Goal: Information Seeking & Learning: Learn about a topic

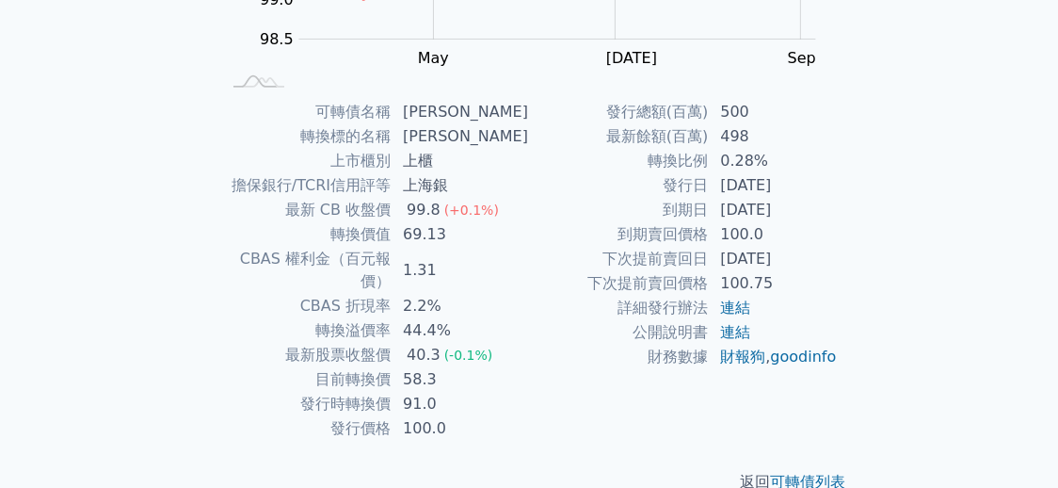
scroll to position [376, 0]
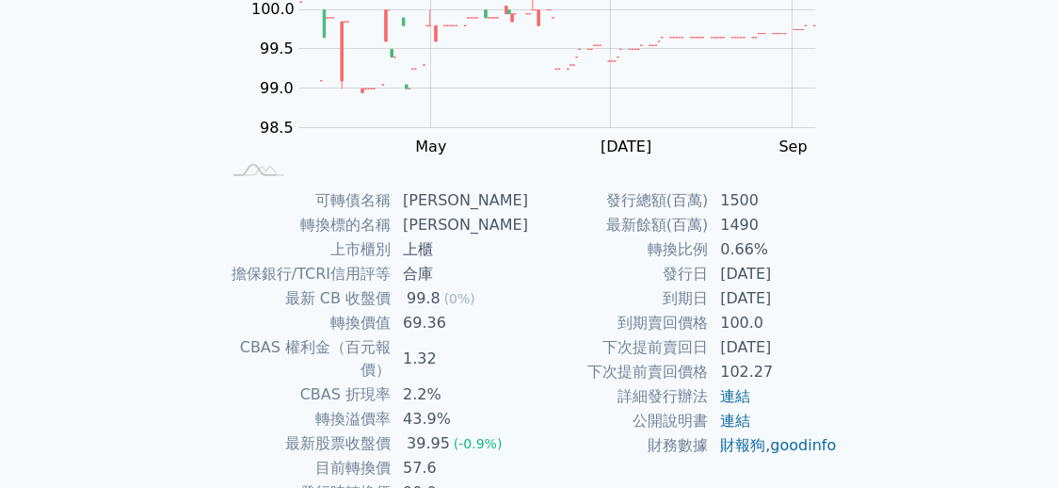
scroll to position [376, 0]
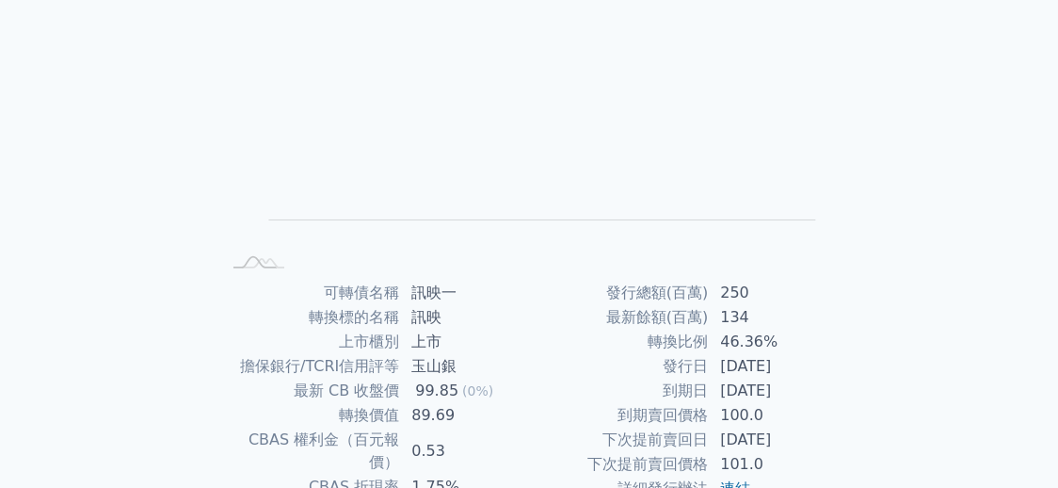
scroll to position [187, 0]
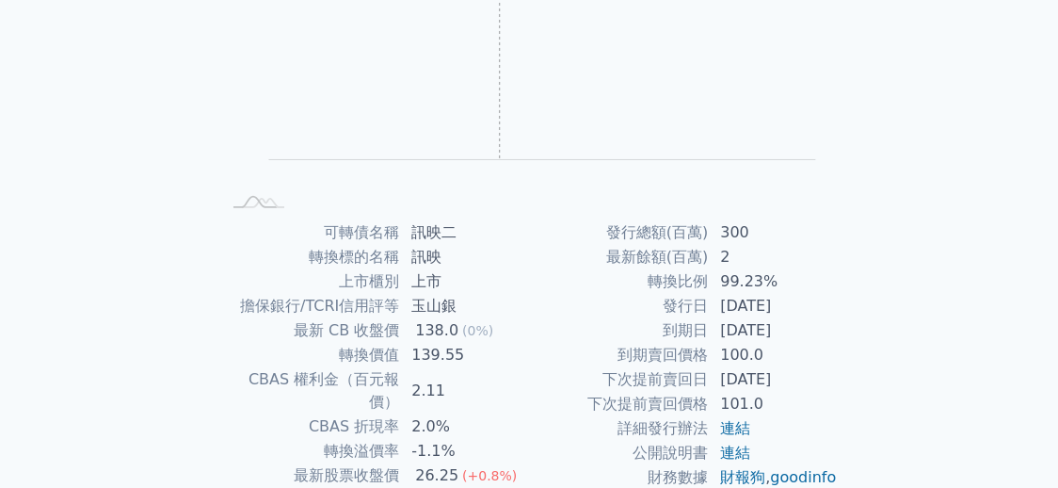
scroll to position [282, 0]
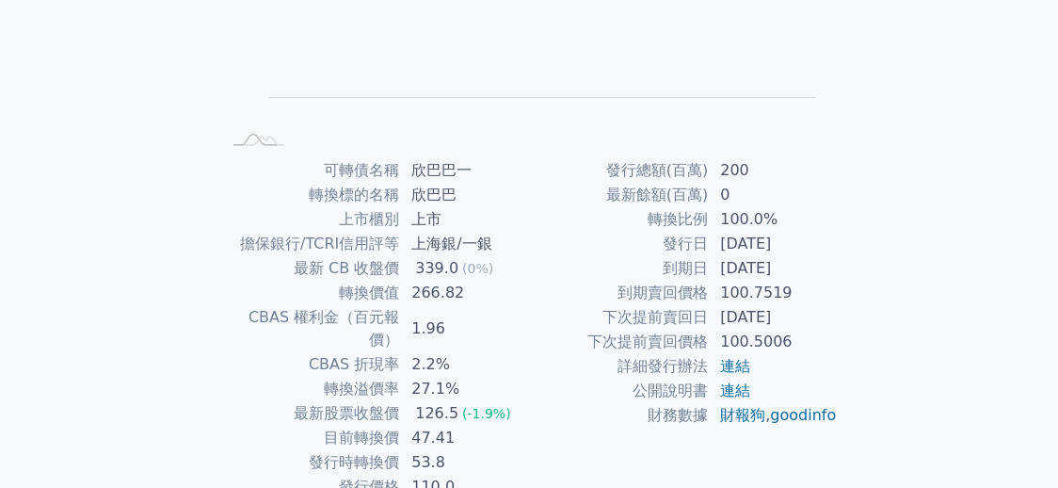
scroll to position [383, 0]
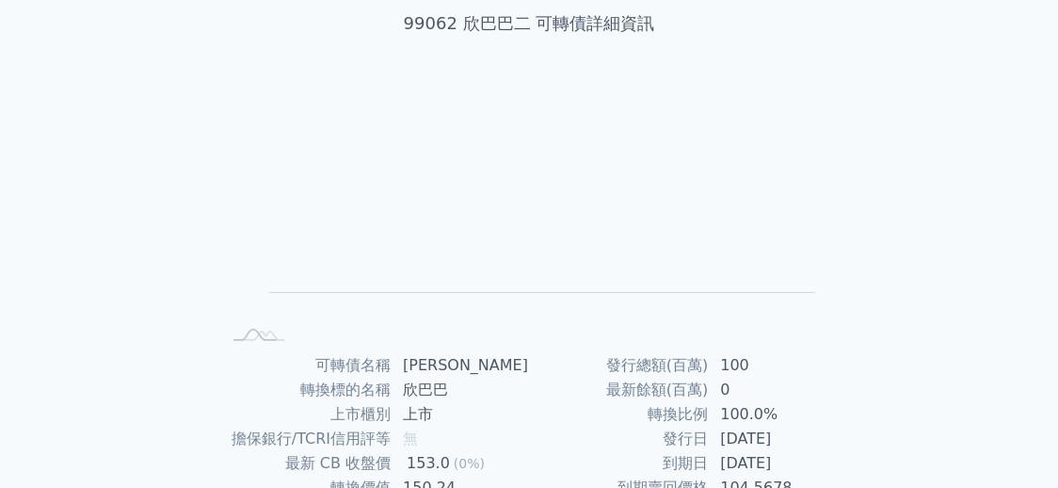
scroll to position [101, 0]
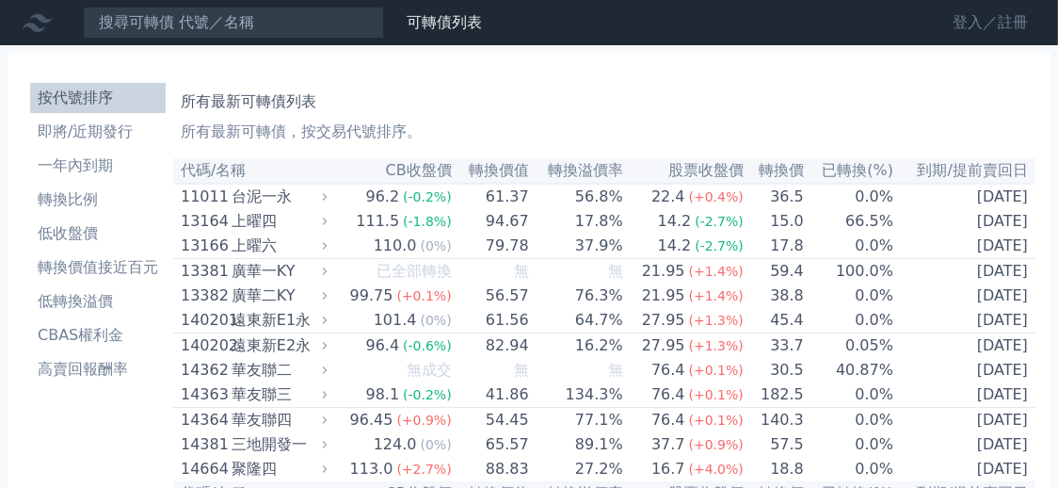
click at [983, 20] on link "登入／註冊" at bounding box center [989, 23] width 105 height 30
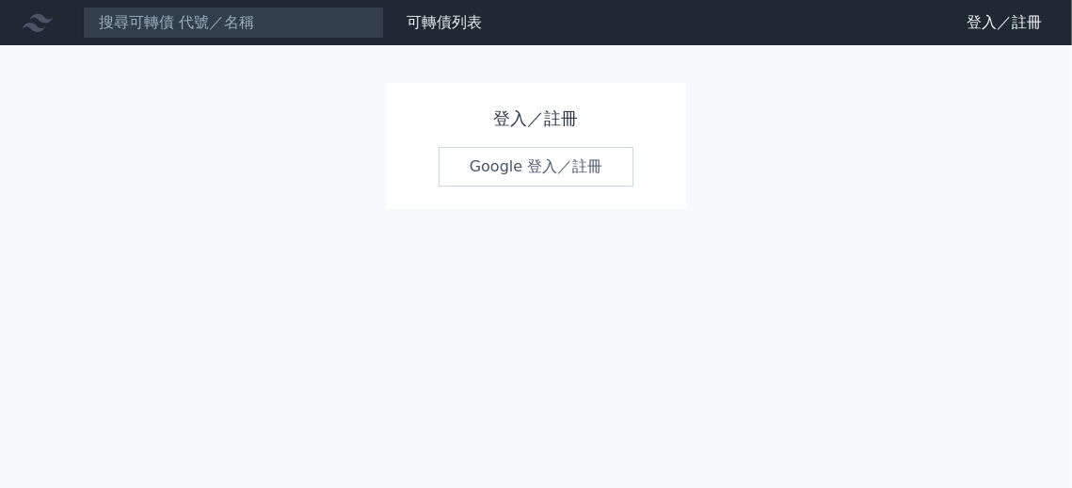
click at [532, 168] on link "Google 登入／註冊" at bounding box center [537, 167] width 196 height 40
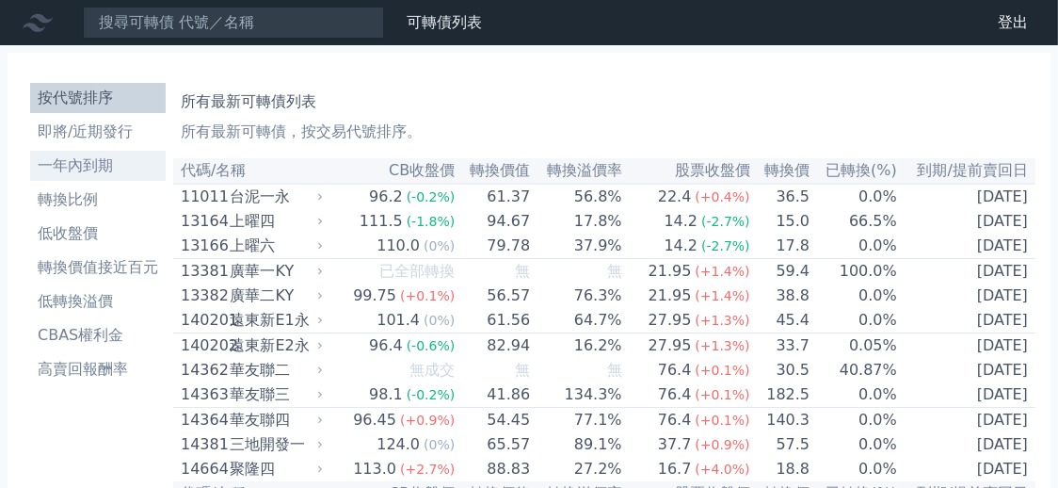
click at [109, 159] on li "一年內到期" at bounding box center [98, 165] width 136 height 23
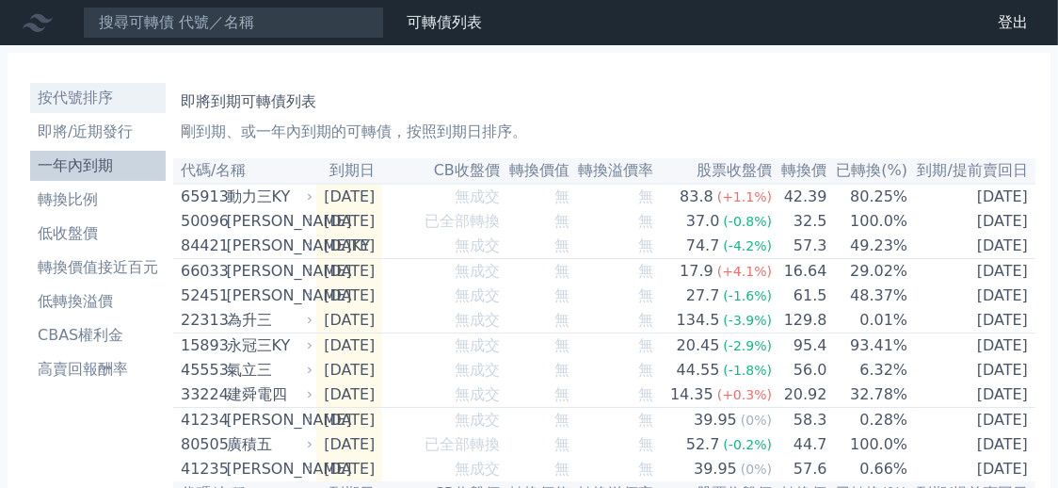
click at [90, 103] on li "按代號排序" at bounding box center [98, 98] width 136 height 23
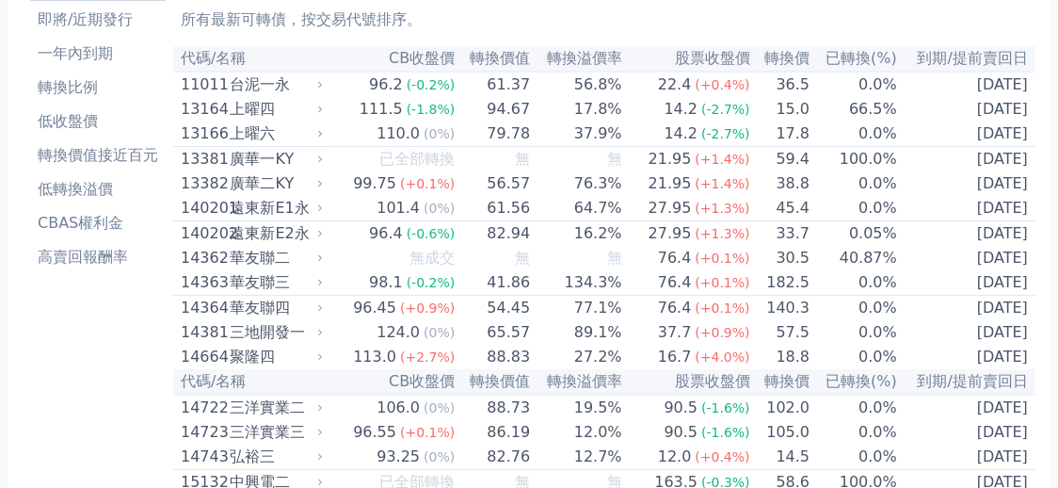
scroll to position [49, 0]
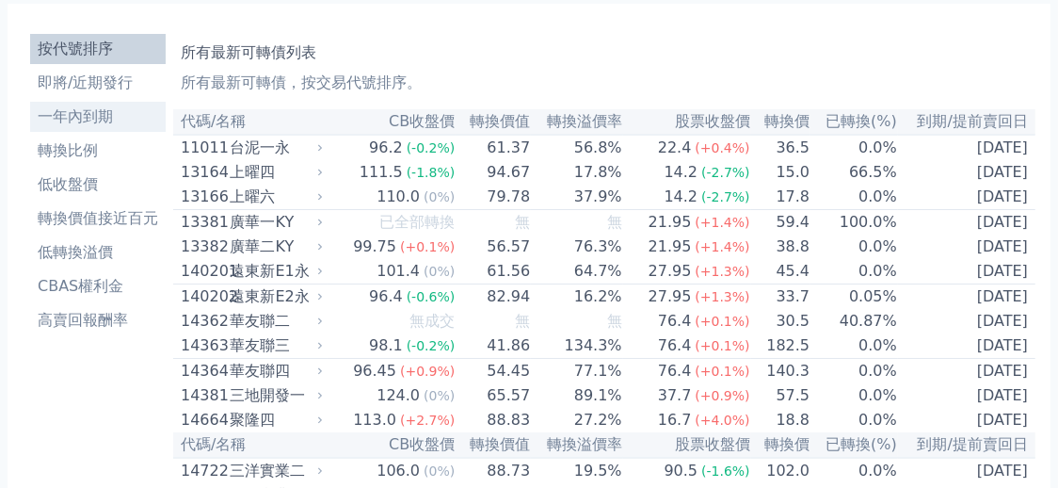
click at [99, 111] on li "一年內到期" at bounding box center [98, 116] width 136 height 23
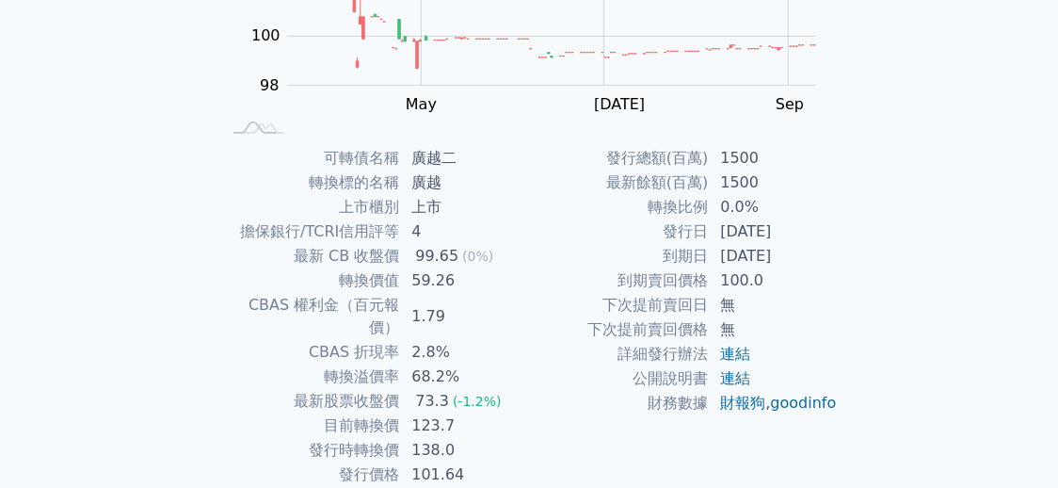
scroll to position [376, 0]
